Goal: Task Accomplishment & Management: Complete application form

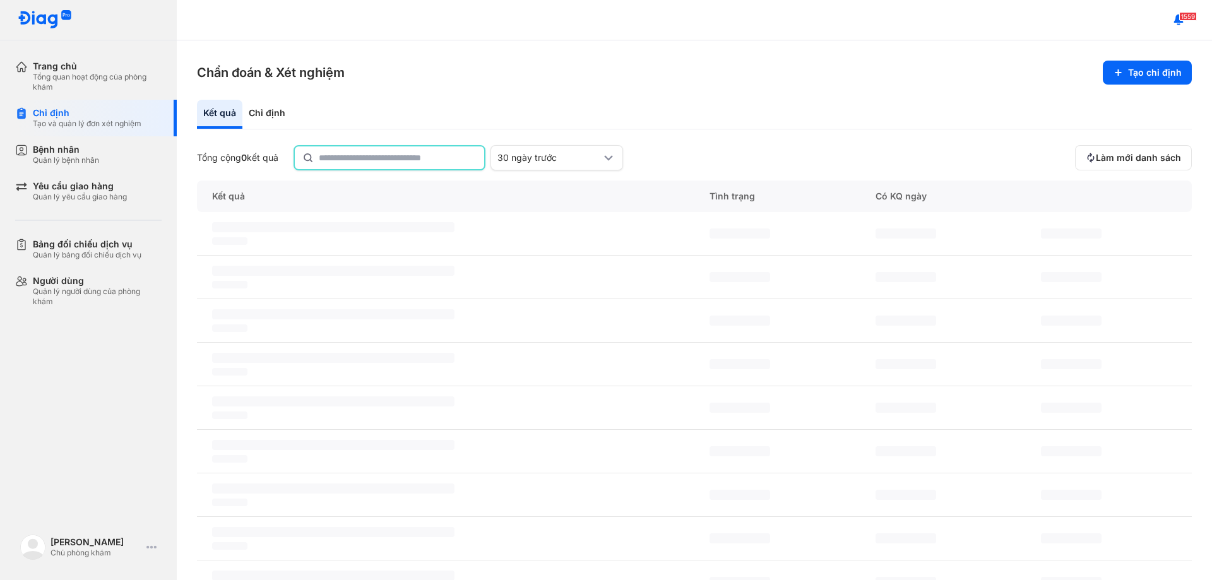
click at [347, 157] on input "text" at bounding box center [398, 157] width 158 height 23
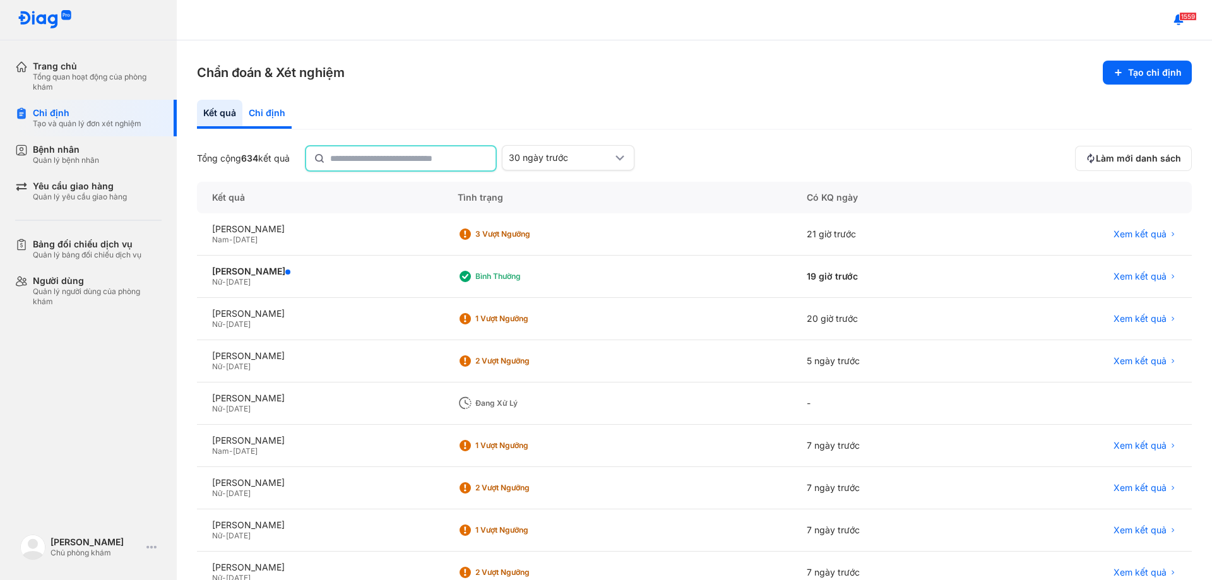
click at [258, 111] on div "Chỉ định" at bounding box center [266, 114] width 49 height 29
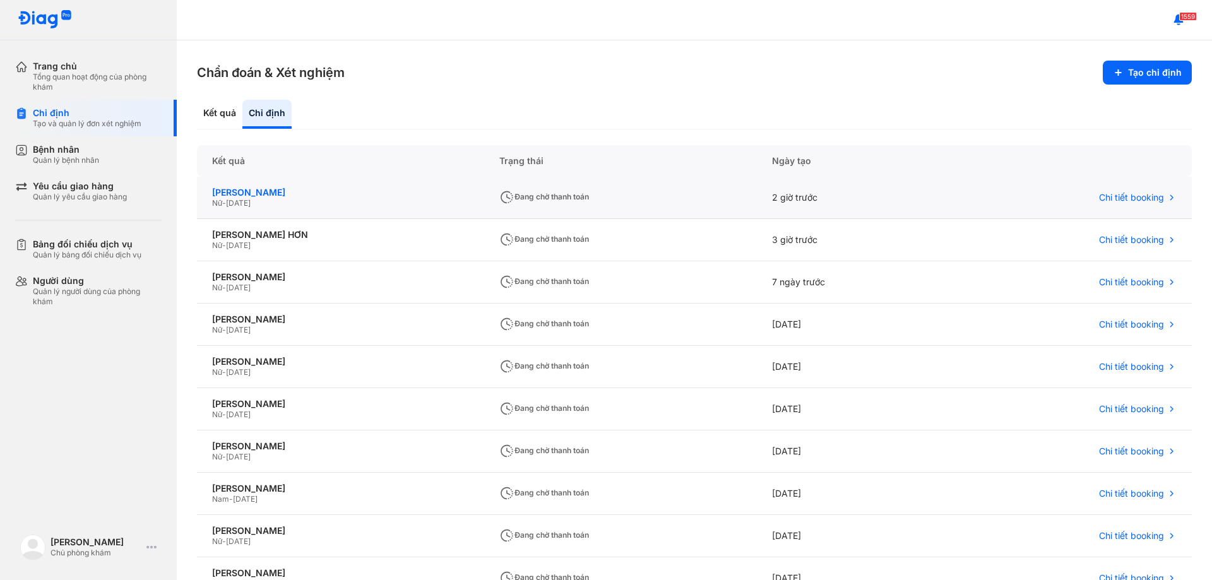
click at [284, 198] on div "[PERSON_NAME]" at bounding box center [340, 192] width 257 height 11
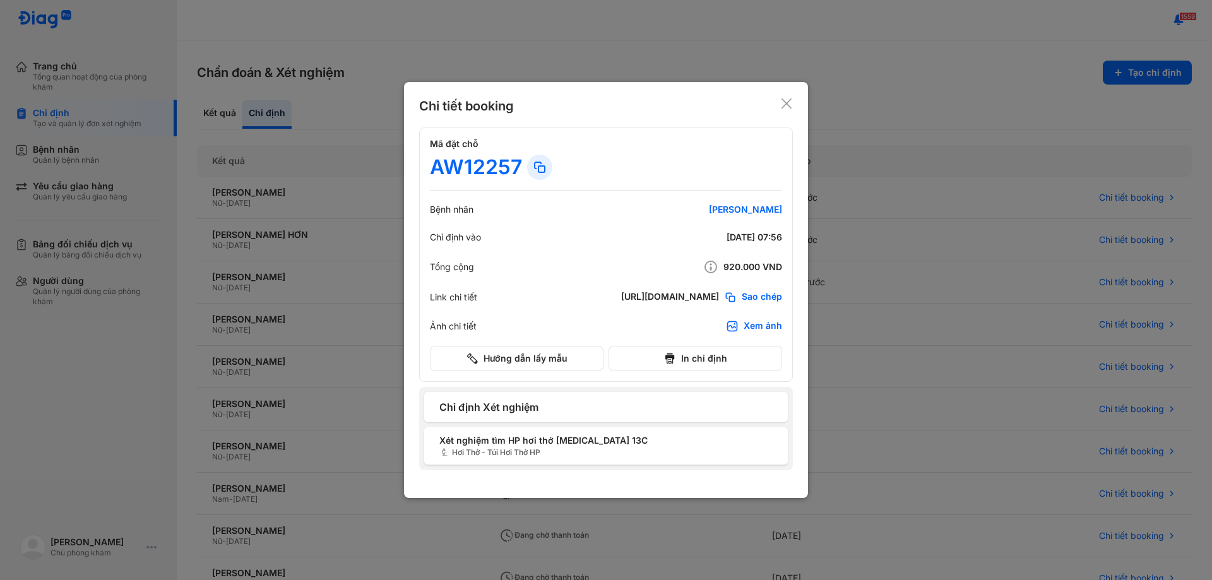
click at [784, 92] on div "Chi tiết booking Mã đặt chỗ AW12257 Bệnh nhân [PERSON_NAME] Chỉ định vào [DATE]…" at bounding box center [606, 290] width 404 height 416
click at [782, 105] on icon at bounding box center [786, 103] width 13 height 13
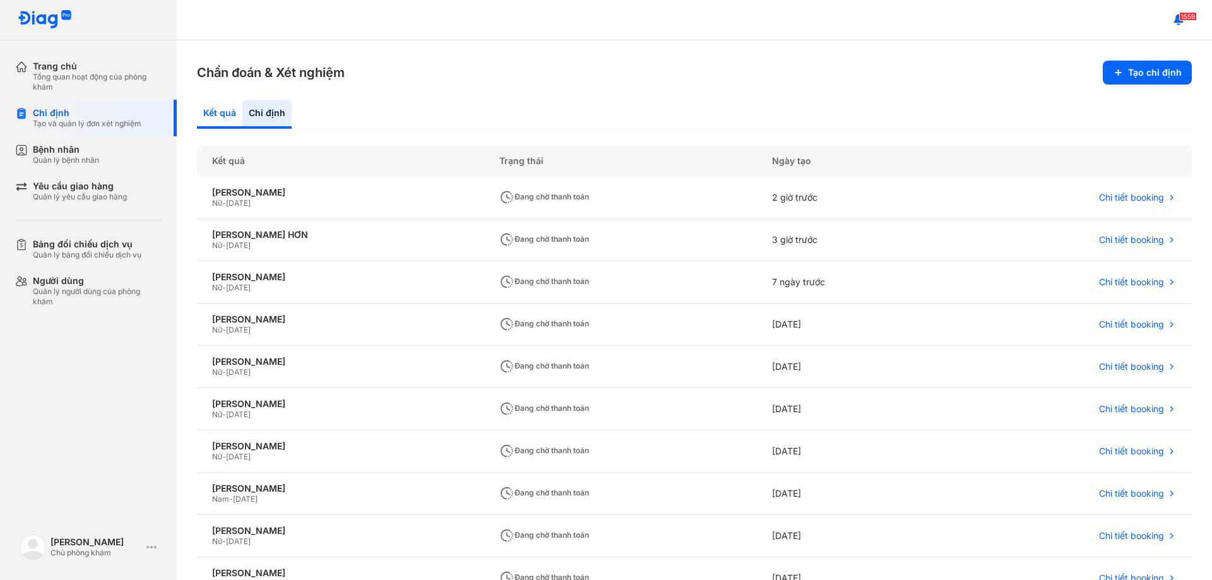
click at [242, 107] on div "Kết quả" at bounding box center [266, 114] width 49 height 29
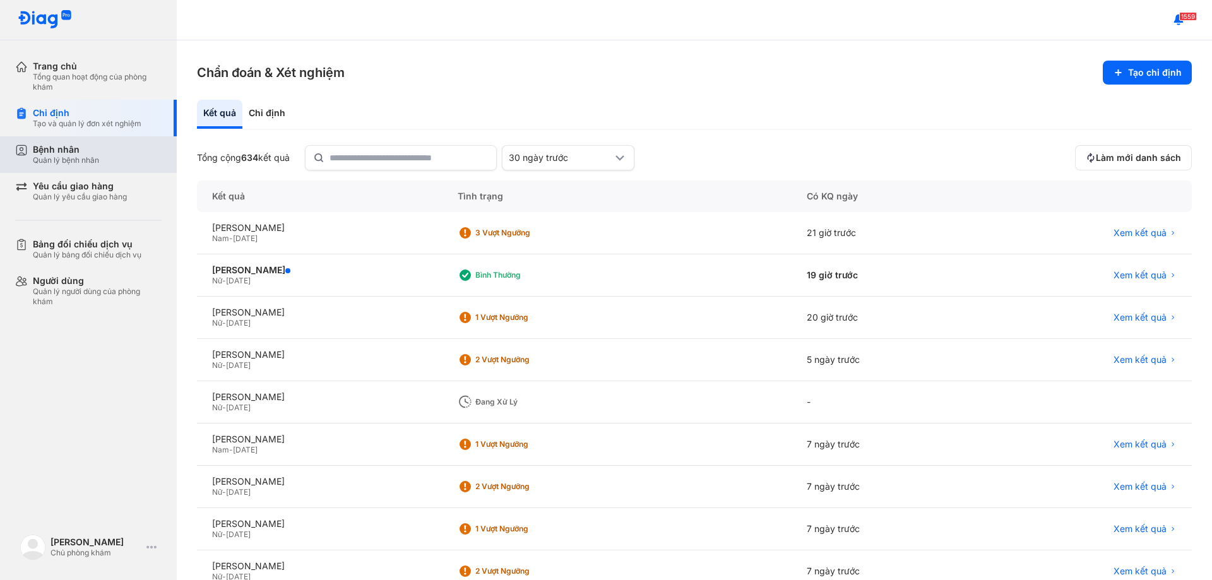
click at [82, 157] on div "Quản lý bệnh nhân" at bounding box center [66, 160] width 66 height 10
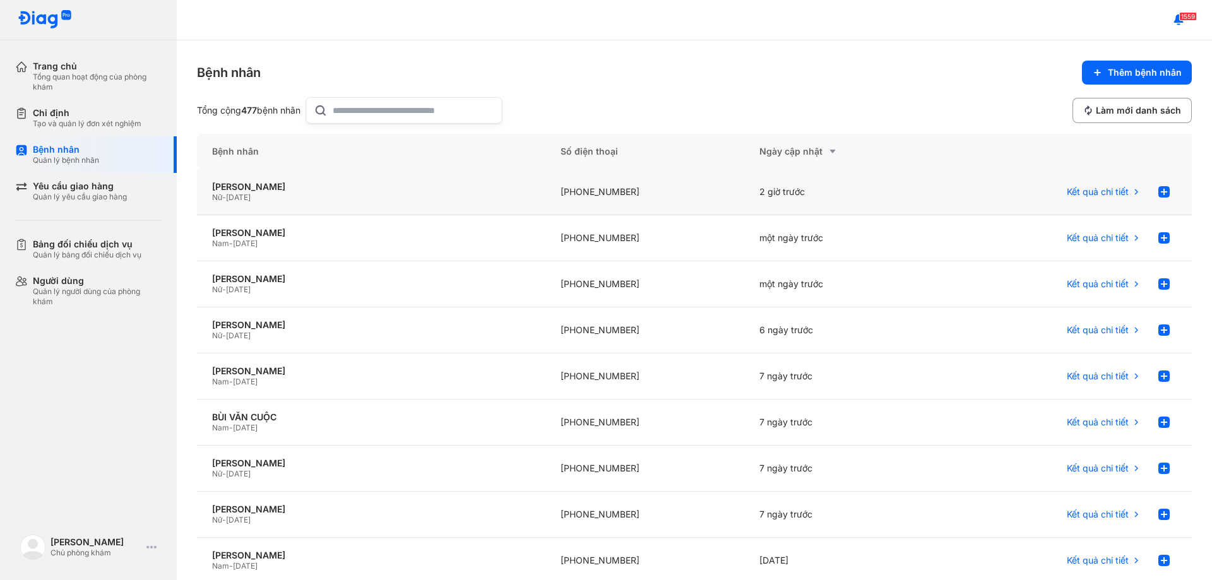
click at [808, 190] on div "2 giờ trước" at bounding box center [843, 192] width 199 height 46
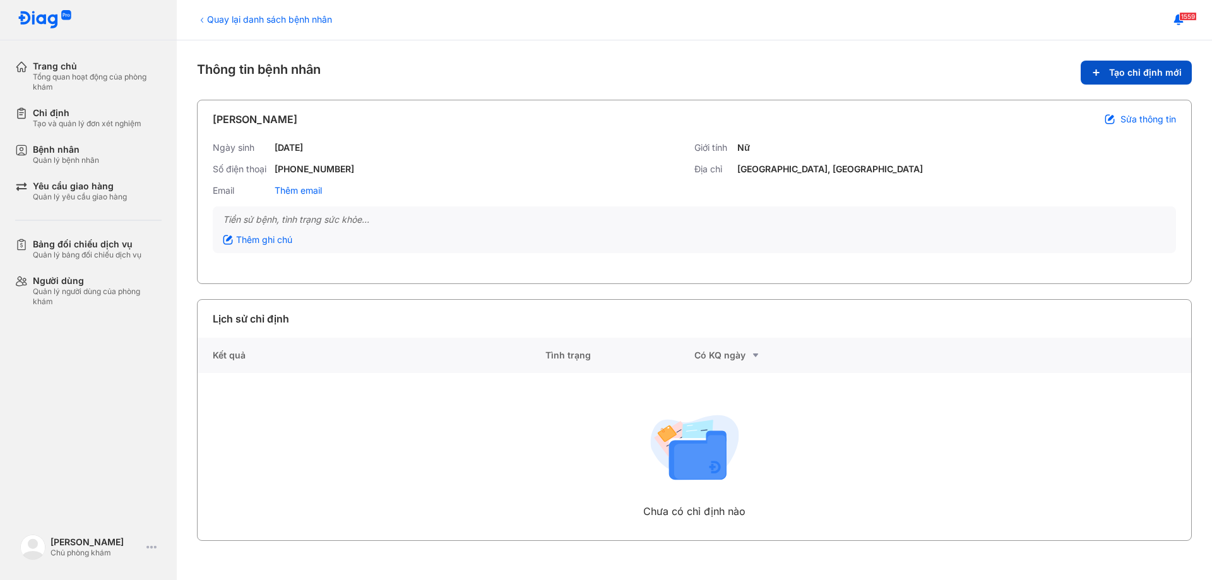
click at [1118, 73] on span "Tạo chỉ định mới" at bounding box center [1145, 72] width 73 height 11
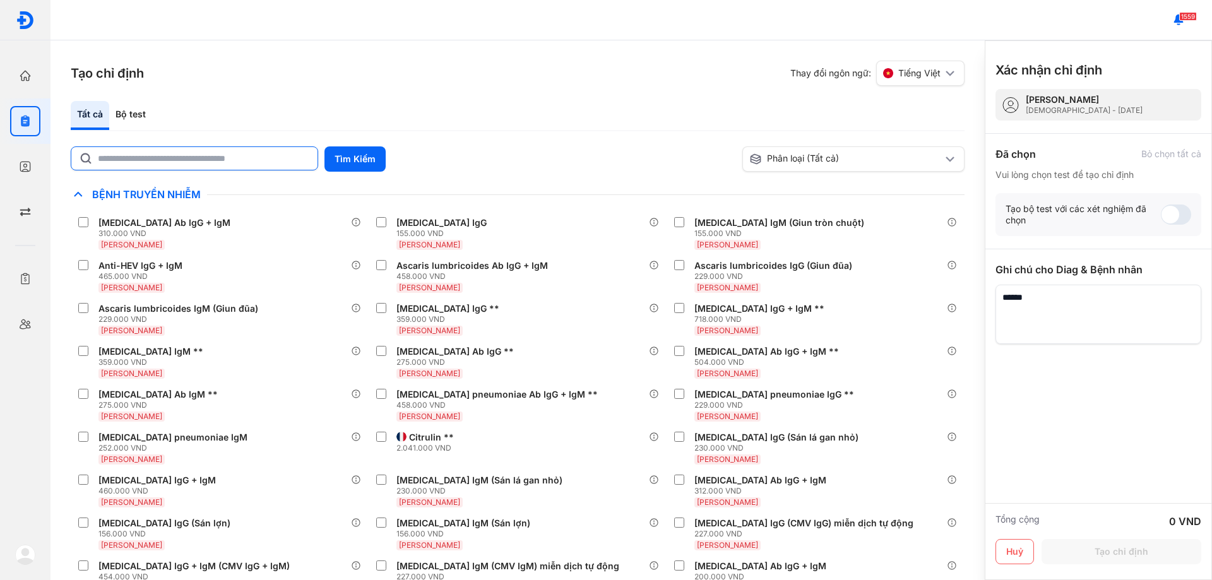
click at [276, 162] on input "text" at bounding box center [204, 158] width 212 height 23
type input "****"
